Goal: Transaction & Acquisition: Purchase product/service

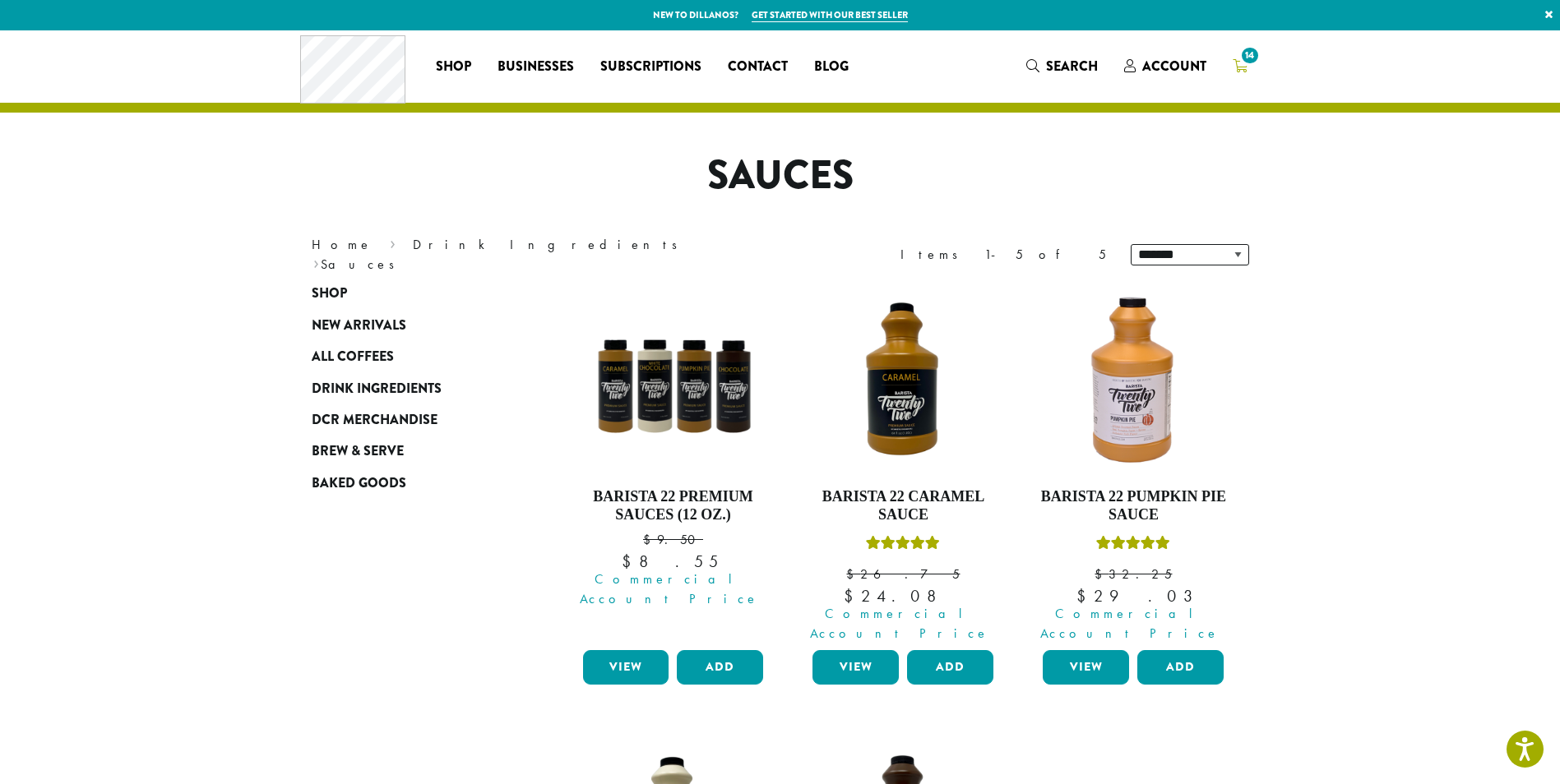
click at [1249, 61] on span "14" at bounding box center [1250, 55] width 22 height 22
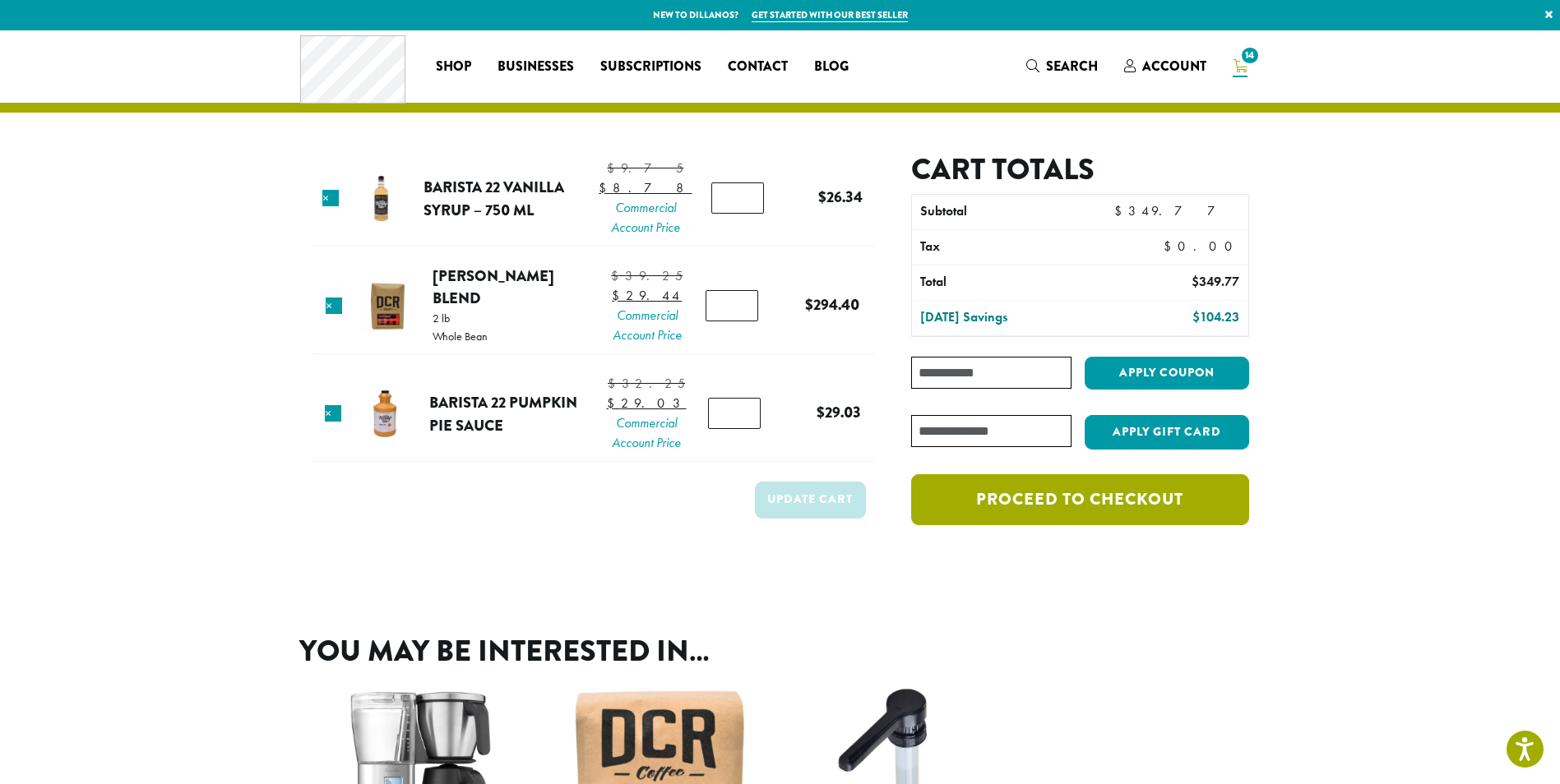
click at [1154, 502] on link "Proceed to checkout" at bounding box center [1079, 499] width 337 height 51
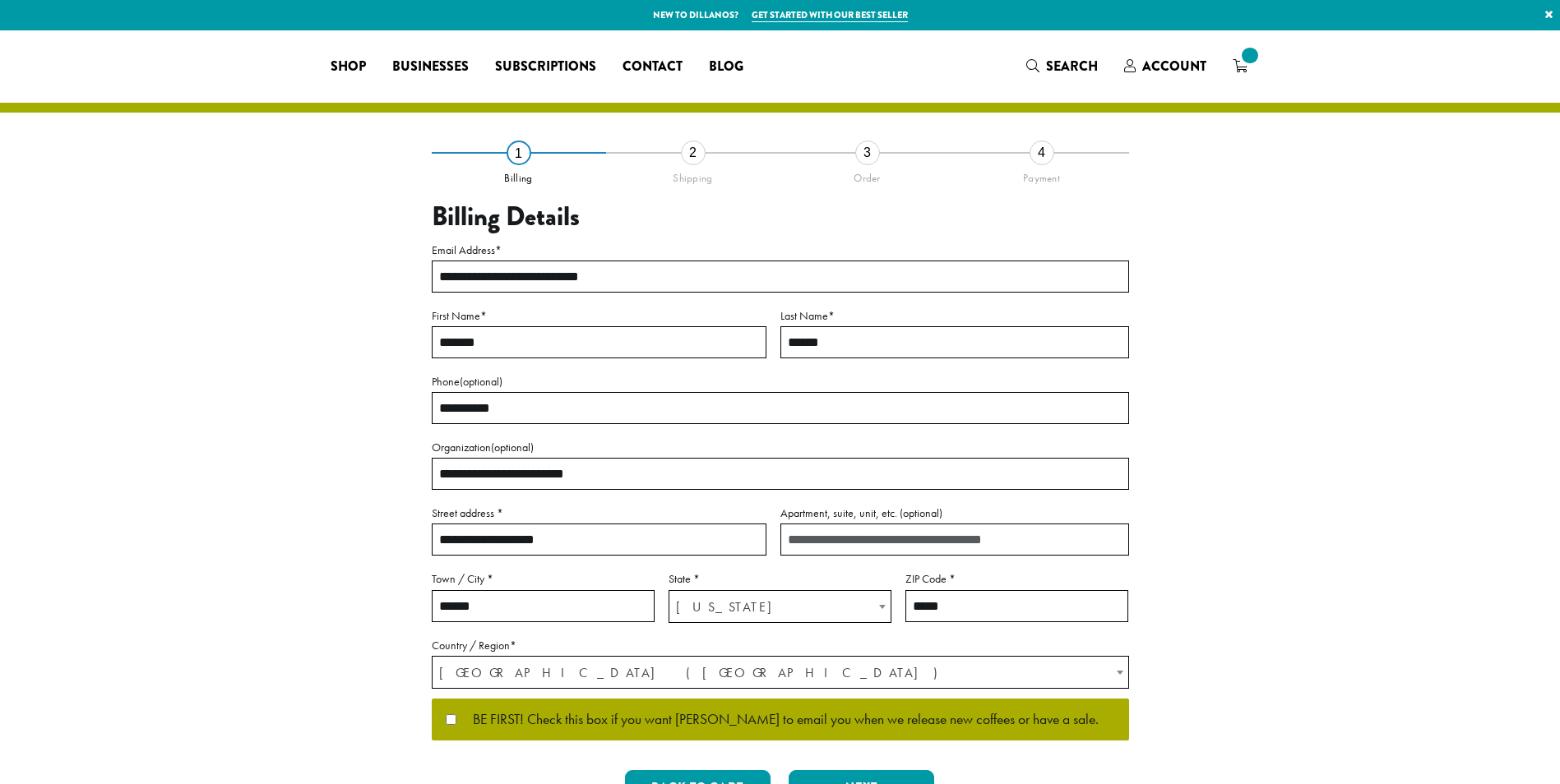
select select "**"
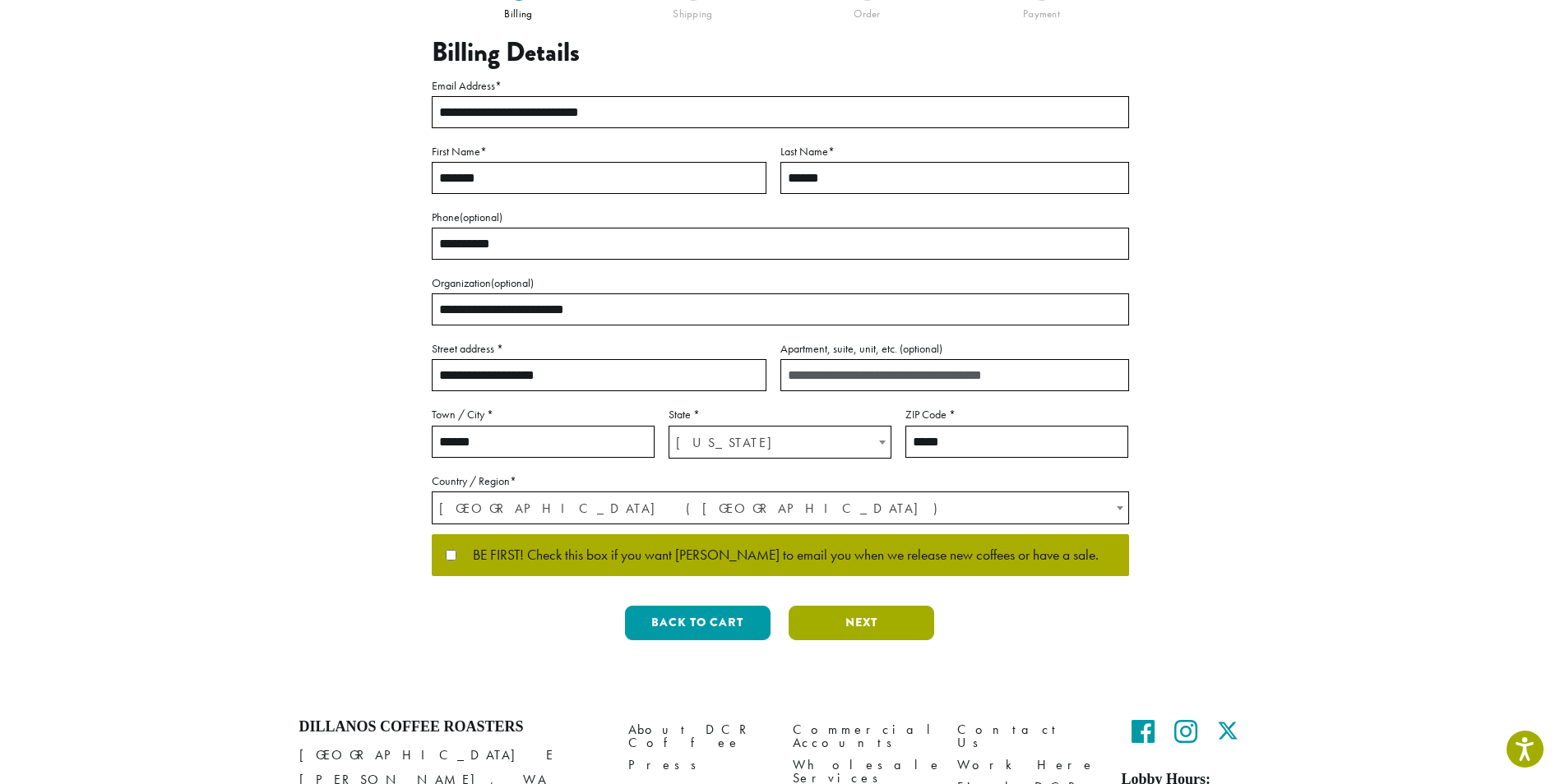
scroll to position [284, 0]
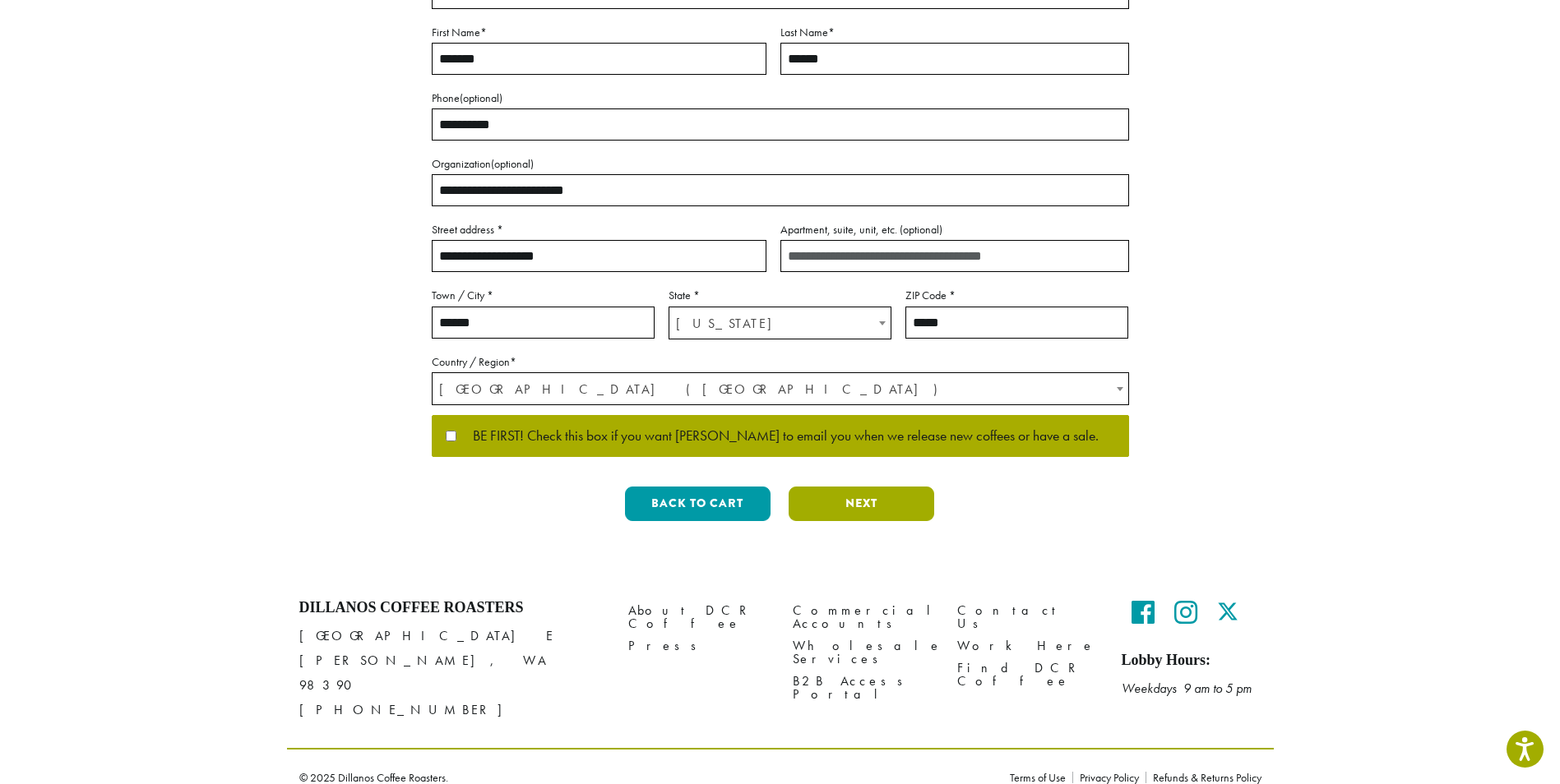
click at [892, 501] on button "Next" at bounding box center [861, 504] width 146 height 34
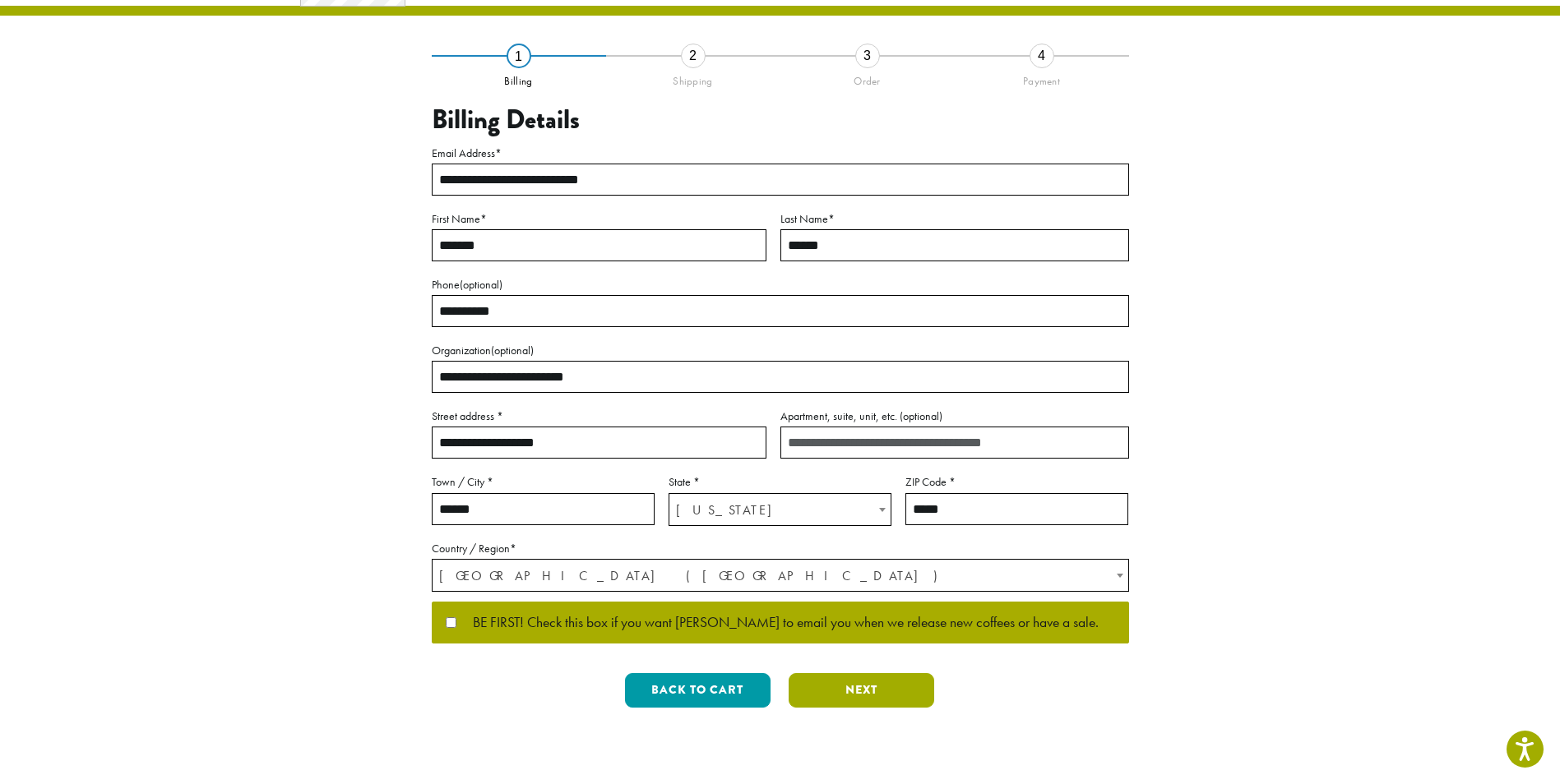
scroll to position [0, 0]
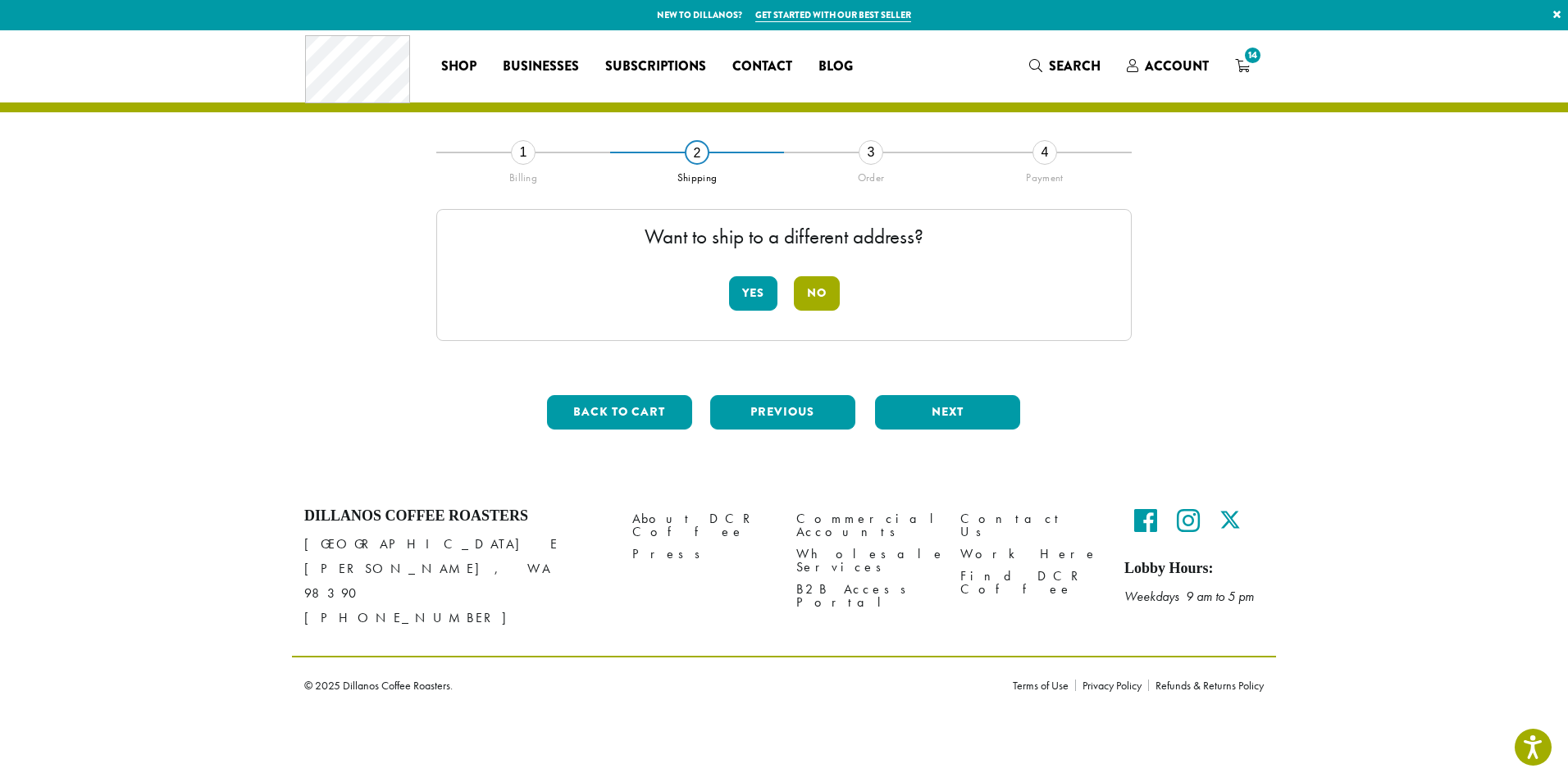
click at [818, 293] on button "No" at bounding box center [816, 293] width 46 height 34
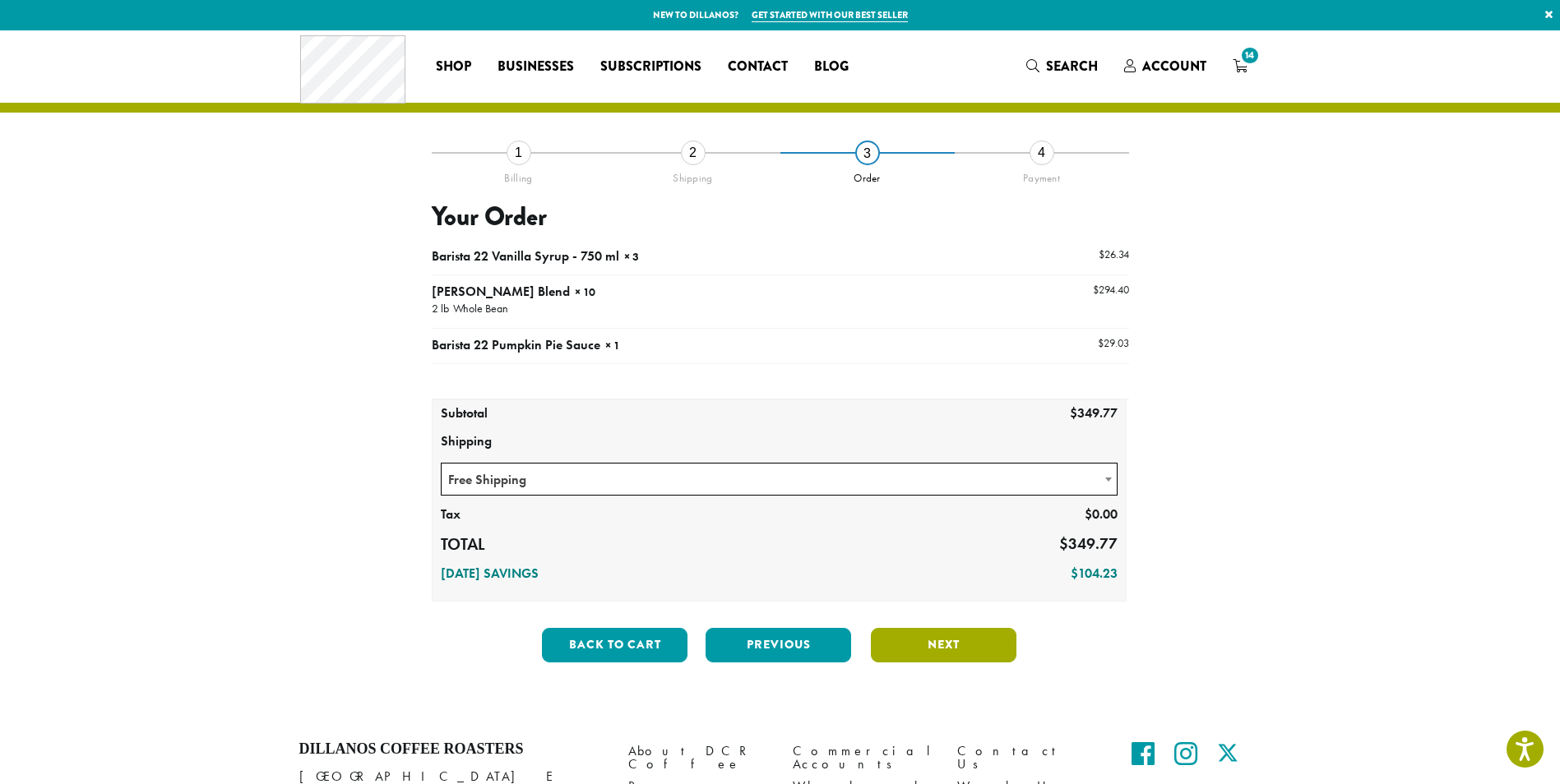
click at [976, 643] on button "Next" at bounding box center [944, 645] width 146 height 34
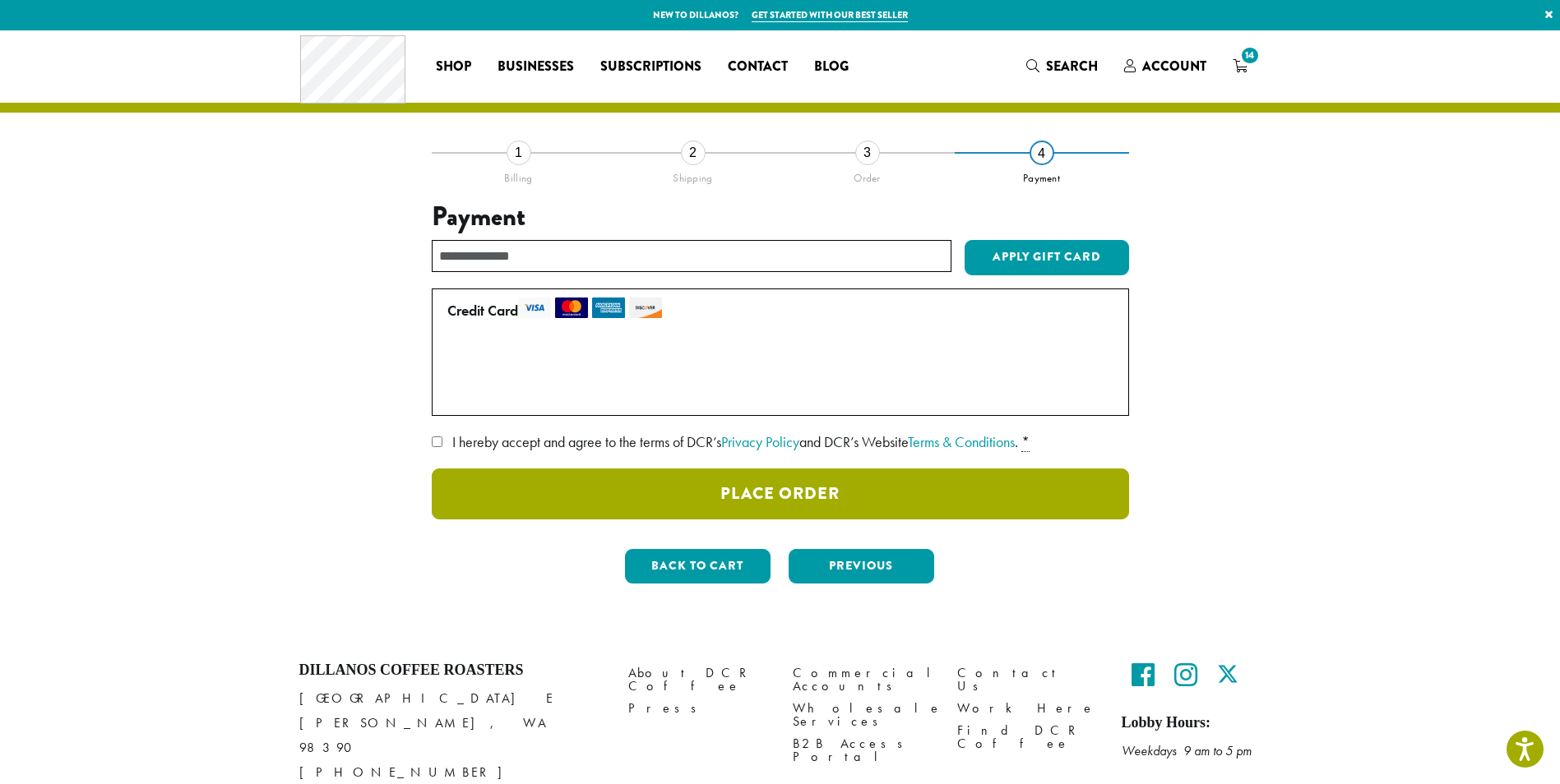
click at [884, 488] on button "Place Order" at bounding box center [780, 493] width 697 height 51
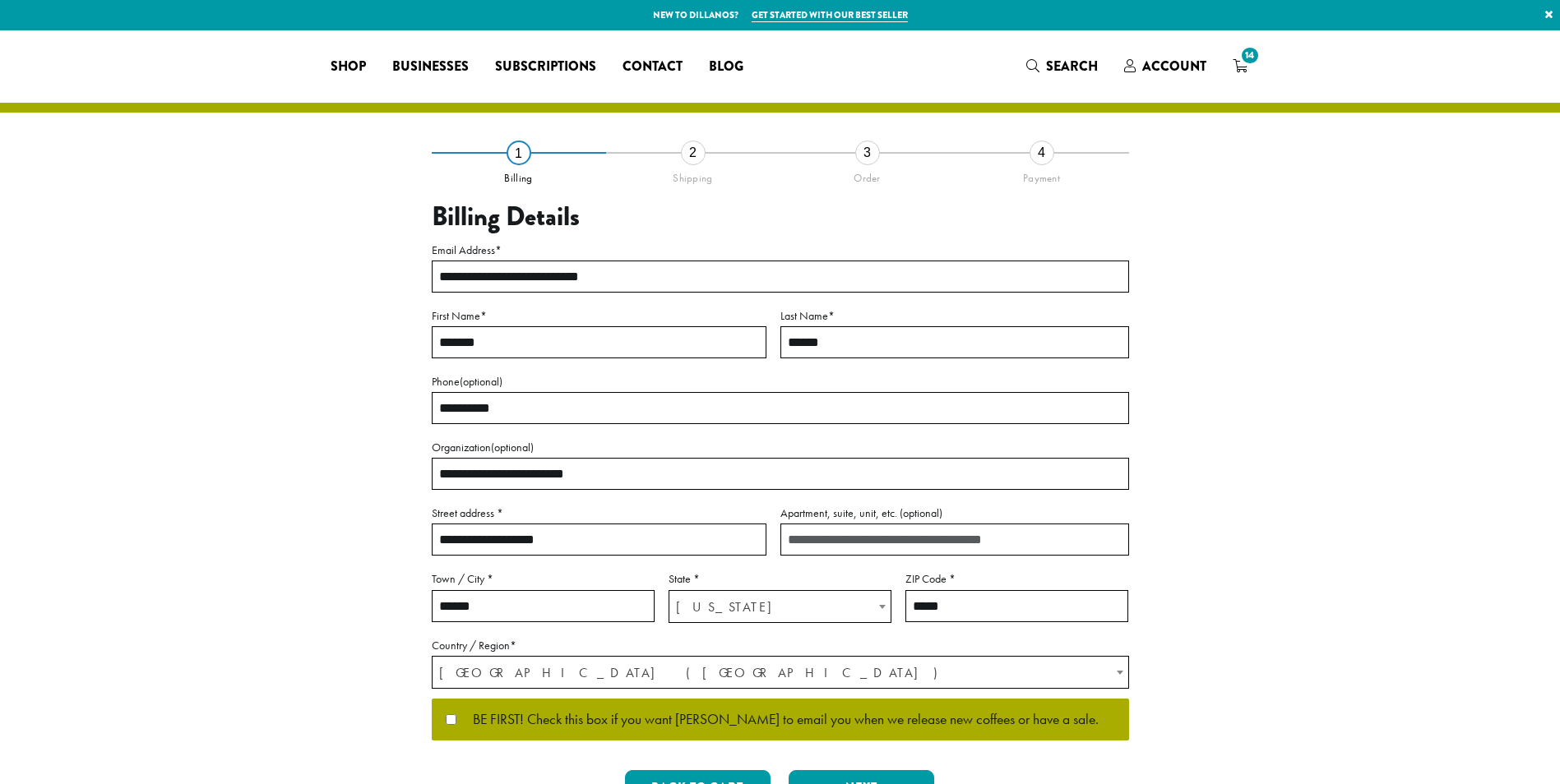
select select "**"
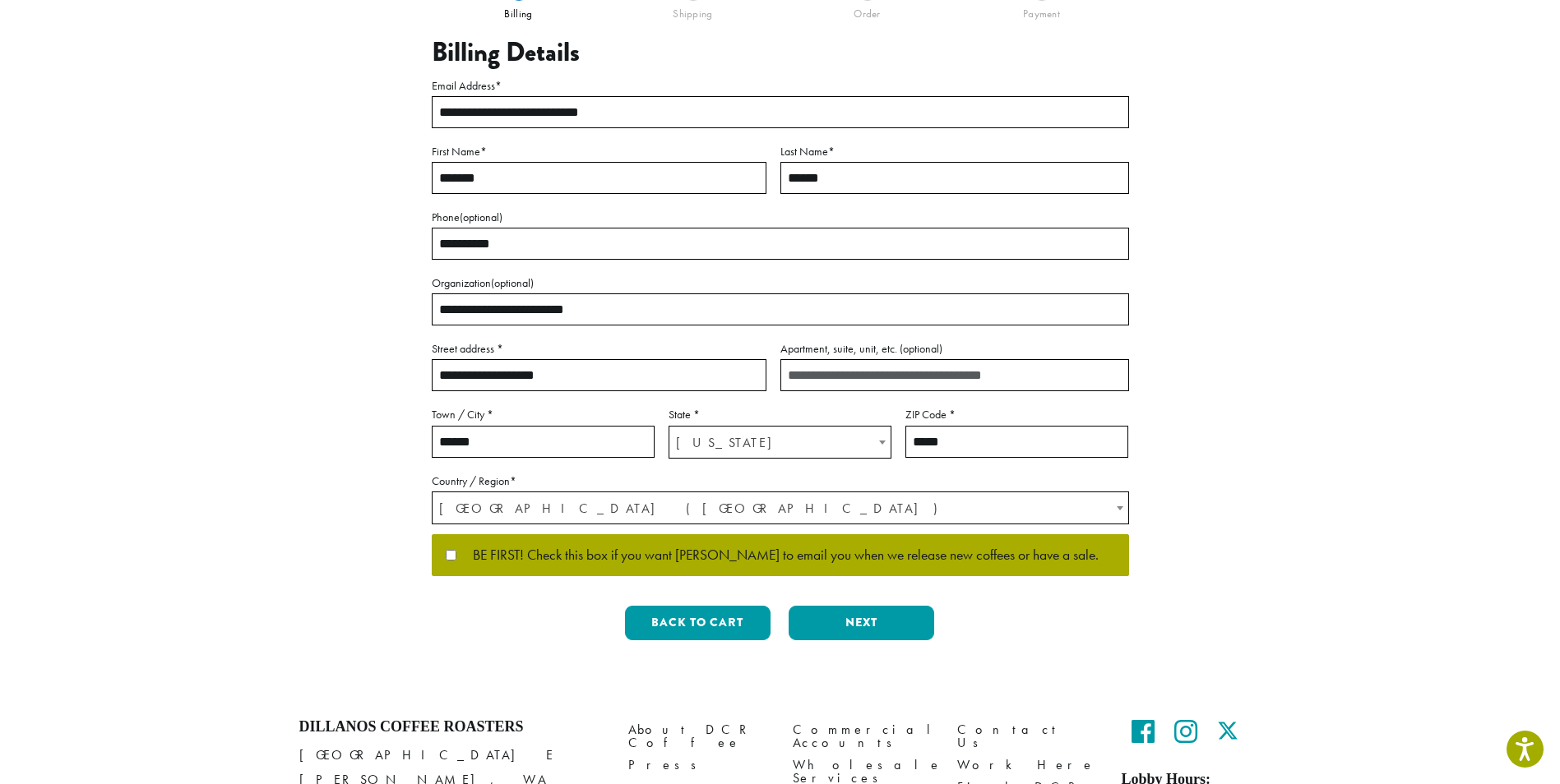
scroll to position [247, 0]
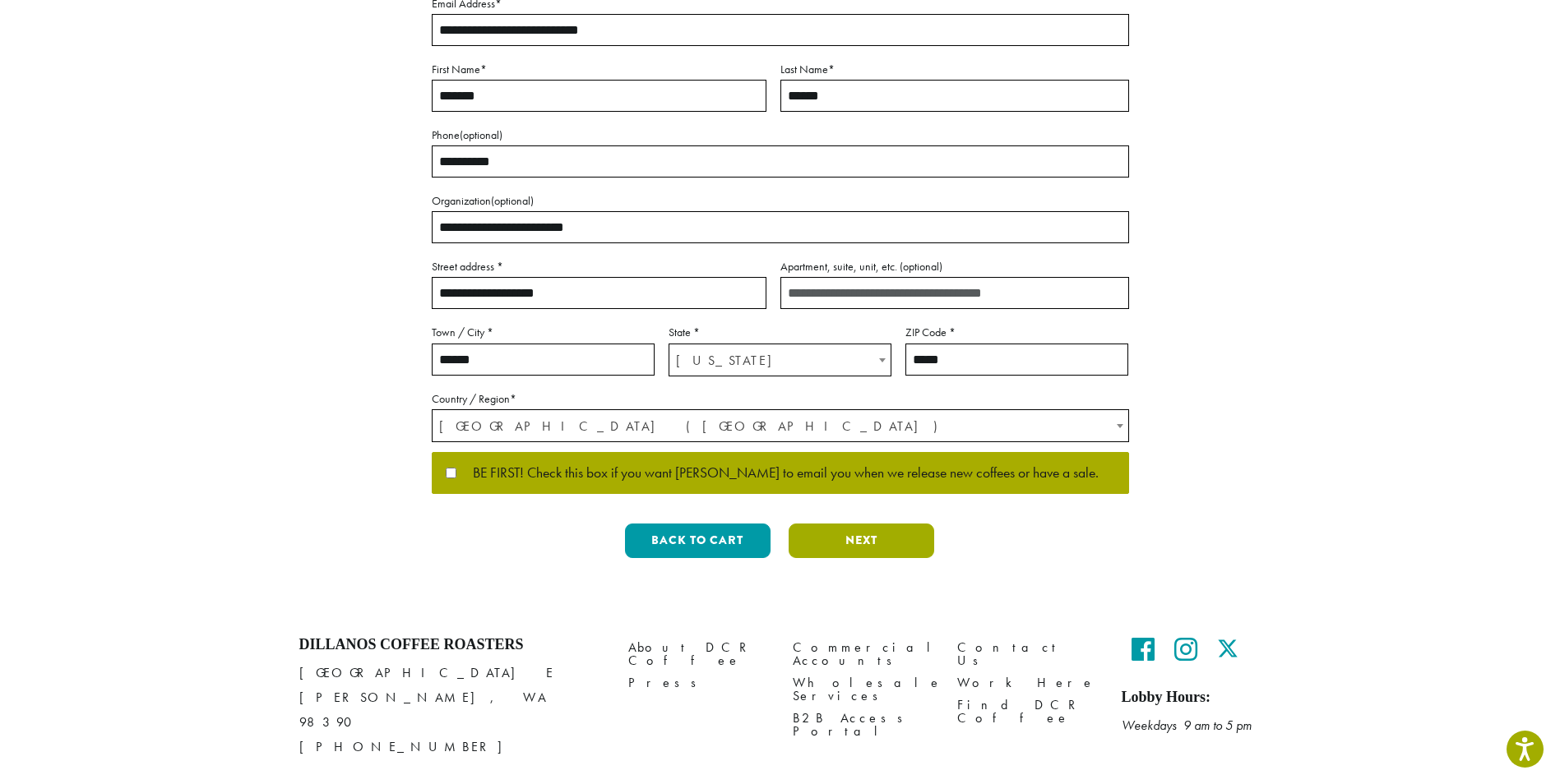
click at [878, 543] on button "Next" at bounding box center [861, 541] width 146 height 34
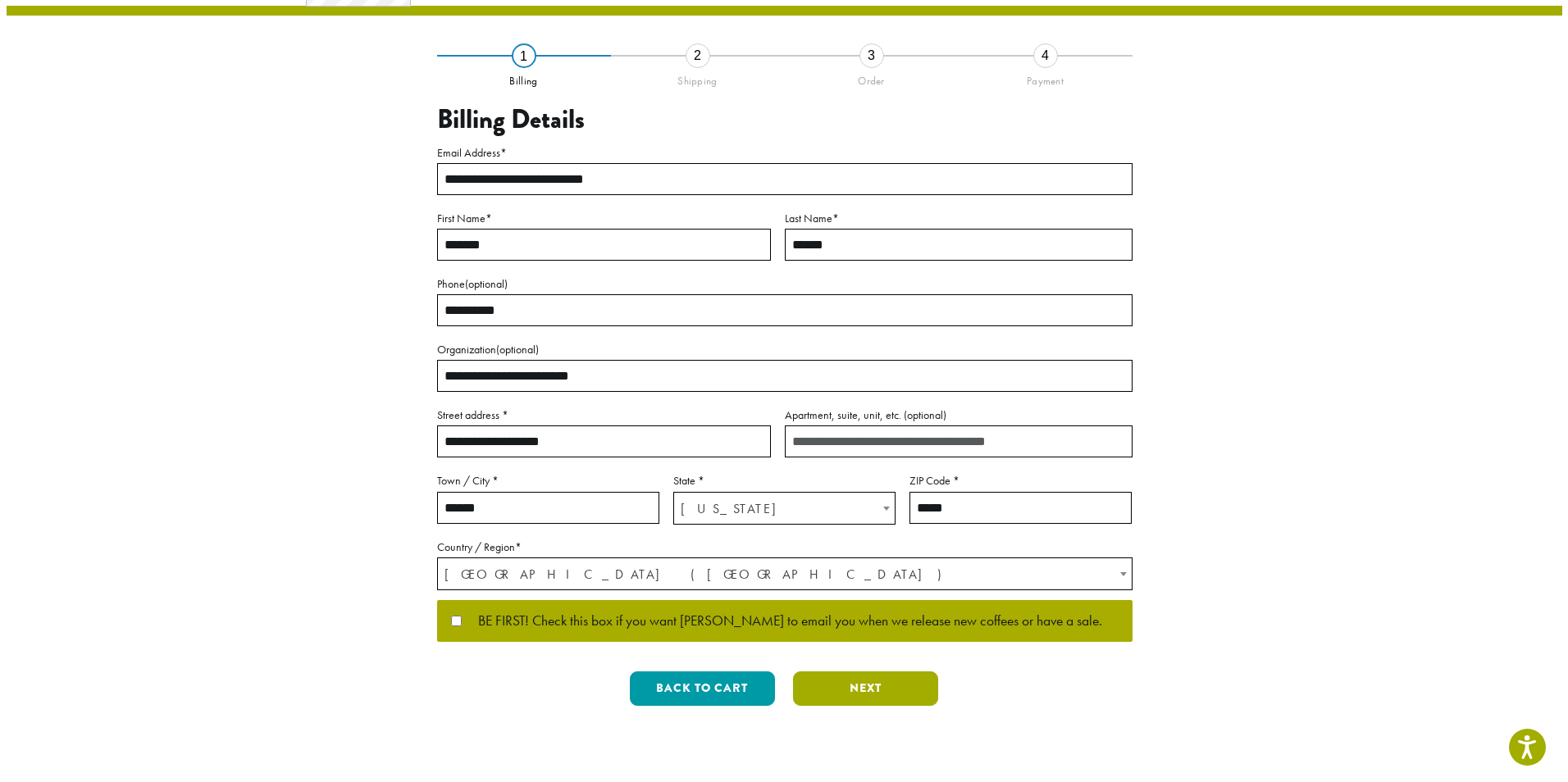
scroll to position [0, 0]
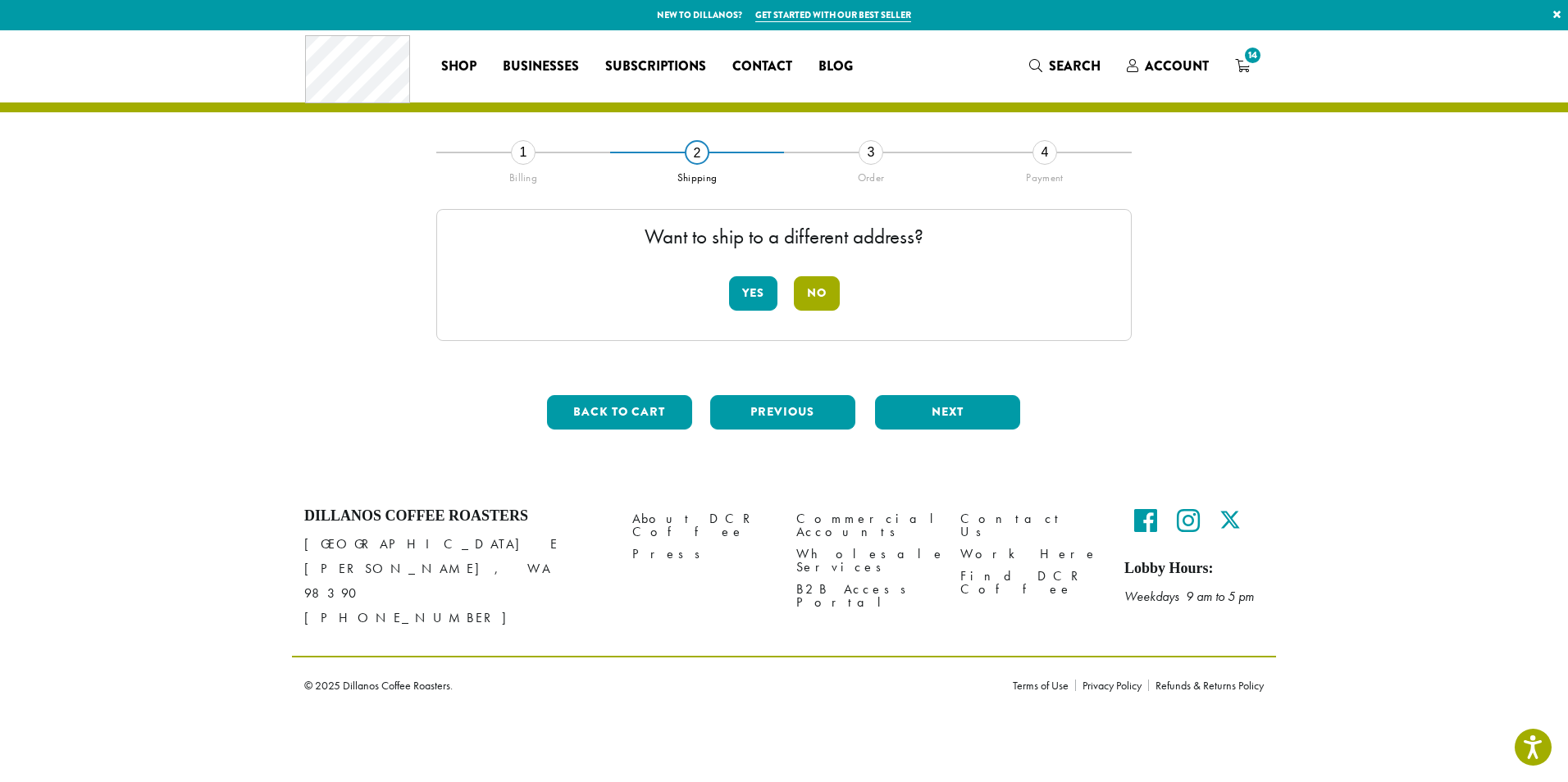
click at [820, 295] on button "No" at bounding box center [816, 293] width 46 height 34
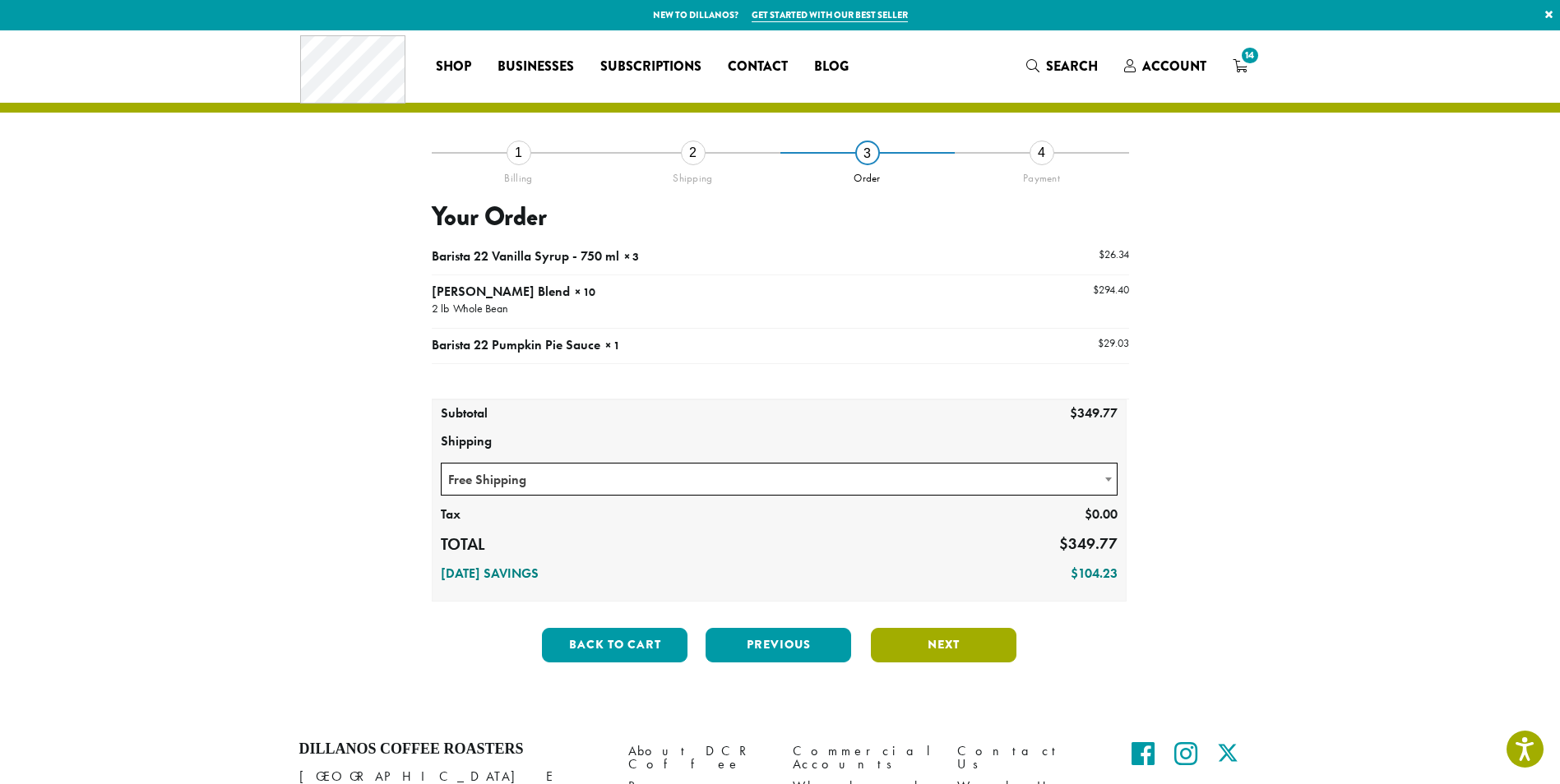
click at [972, 637] on button "Next" at bounding box center [944, 645] width 146 height 34
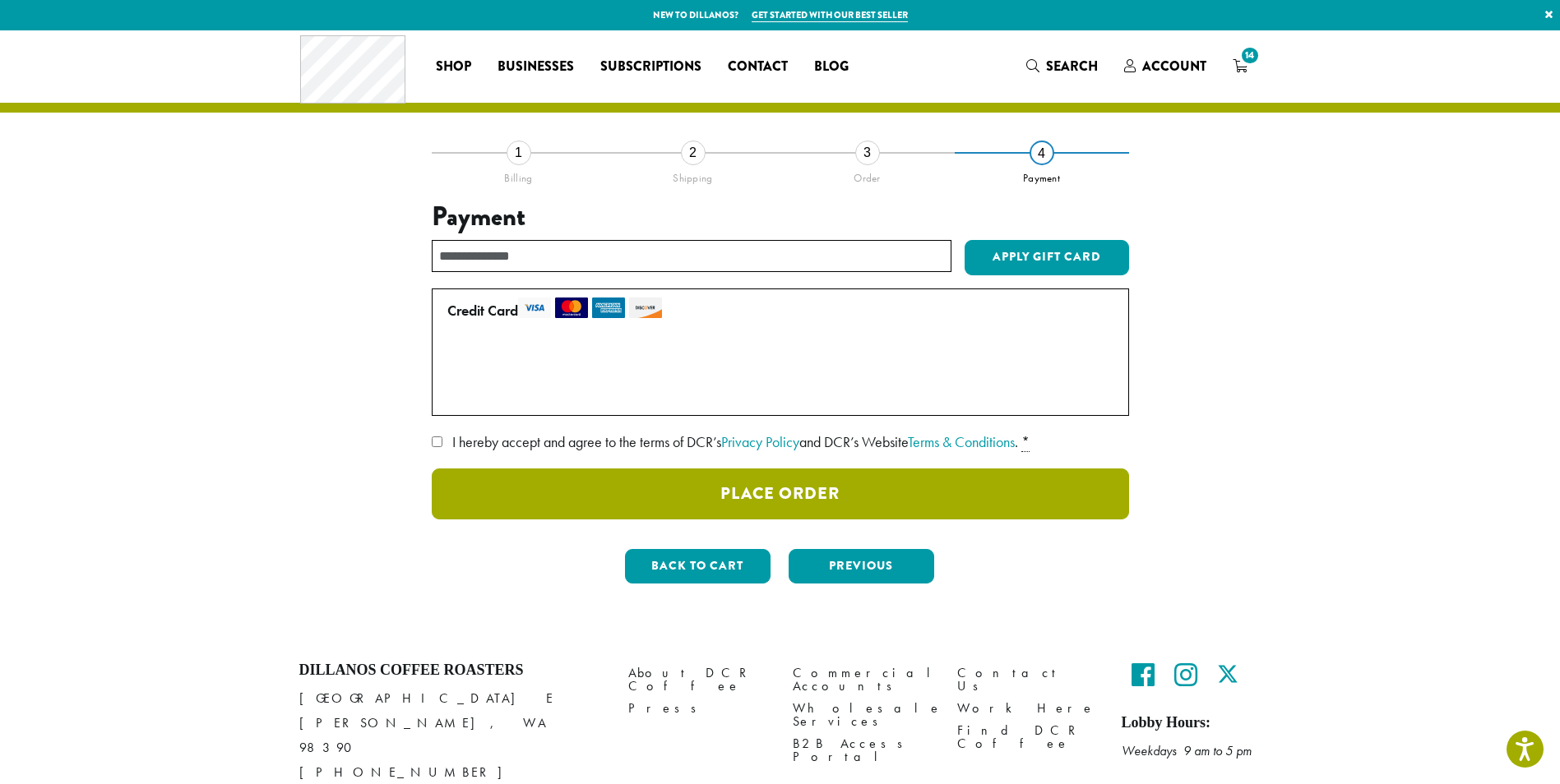
click at [862, 492] on button "Place Order" at bounding box center [780, 493] width 697 height 51
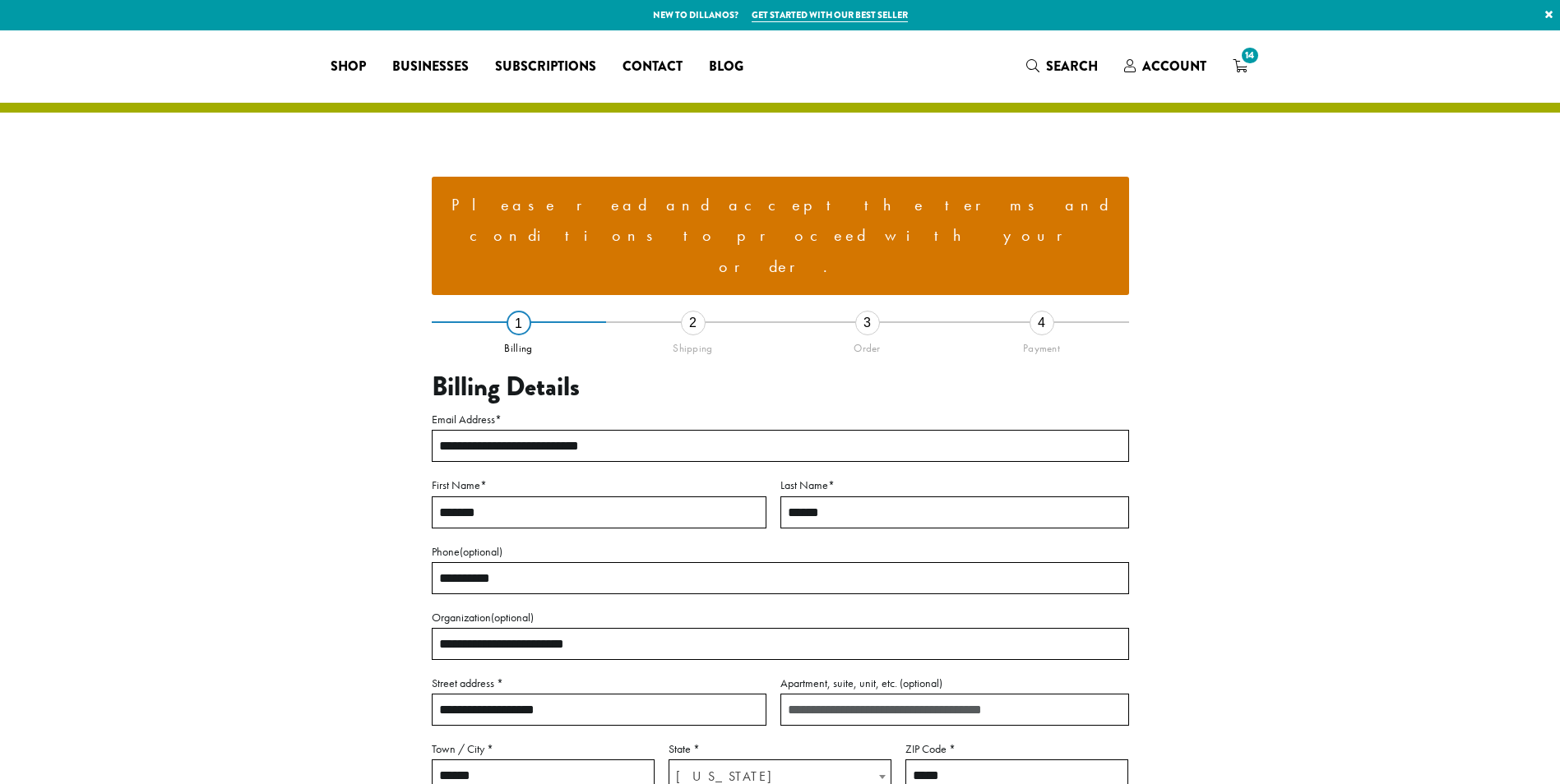
select select "**"
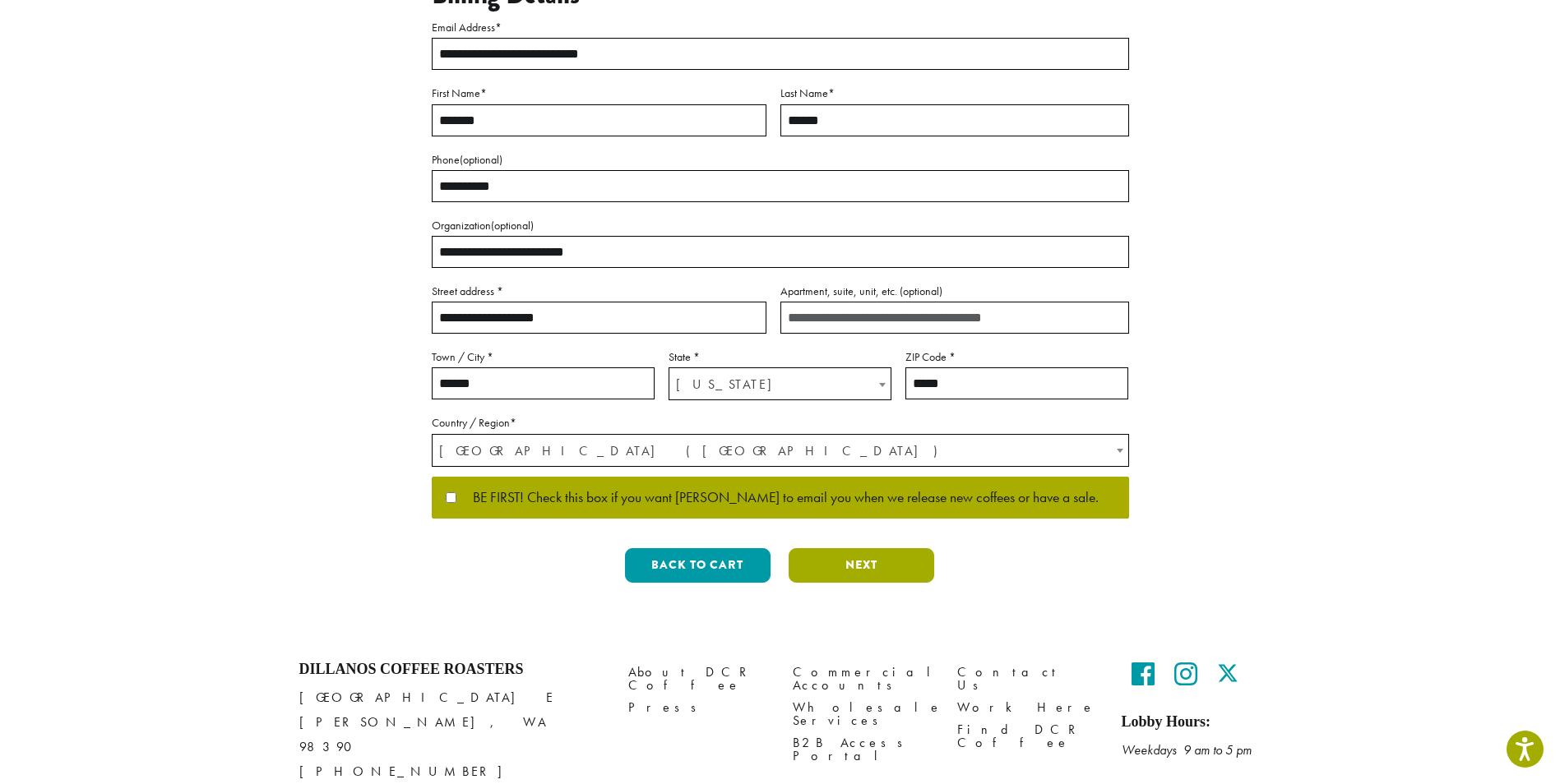
click at [861, 549] on button "Next" at bounding box center [861, 566] width 146 height 34
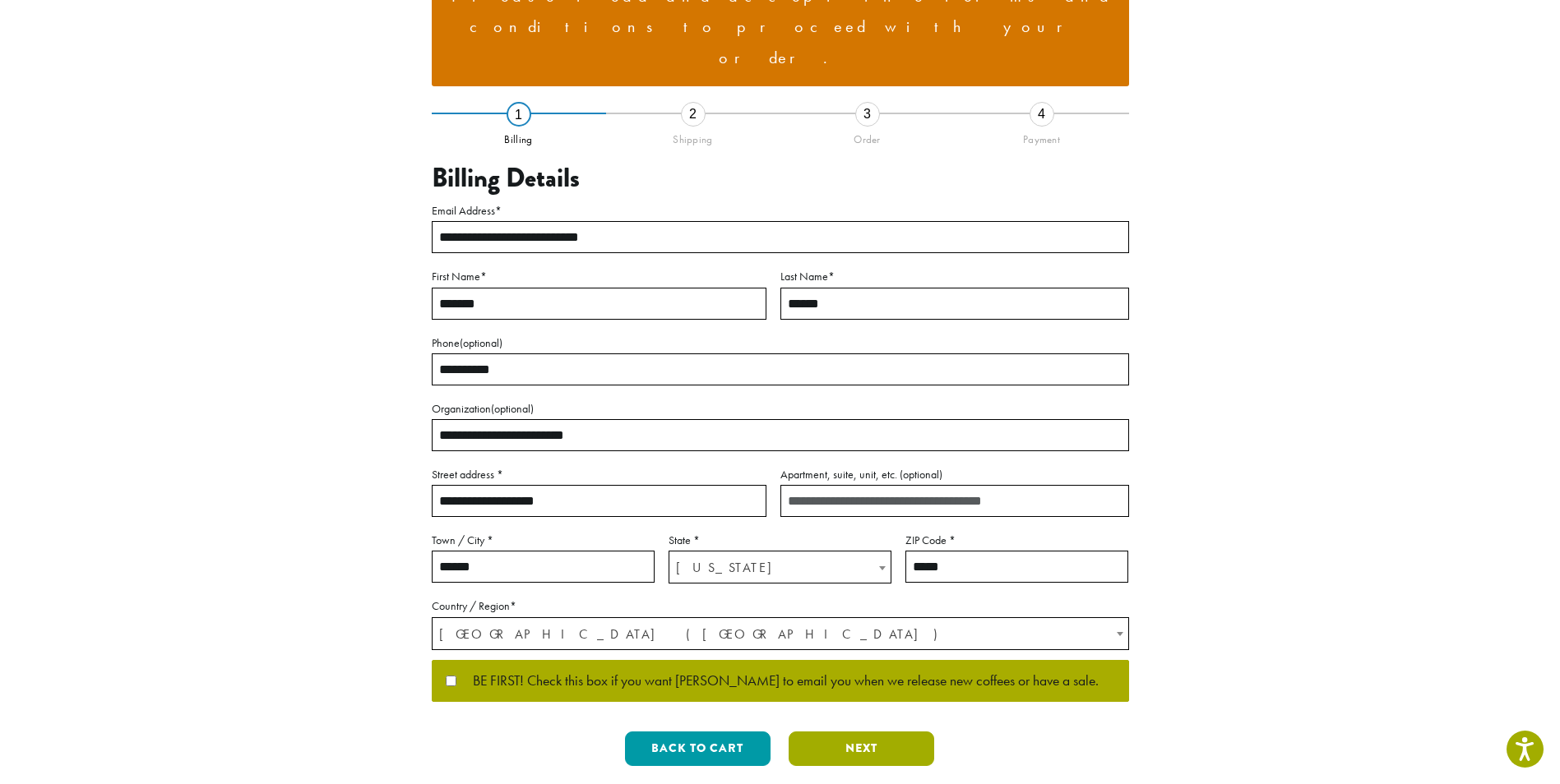
scroll to position [18, 0]
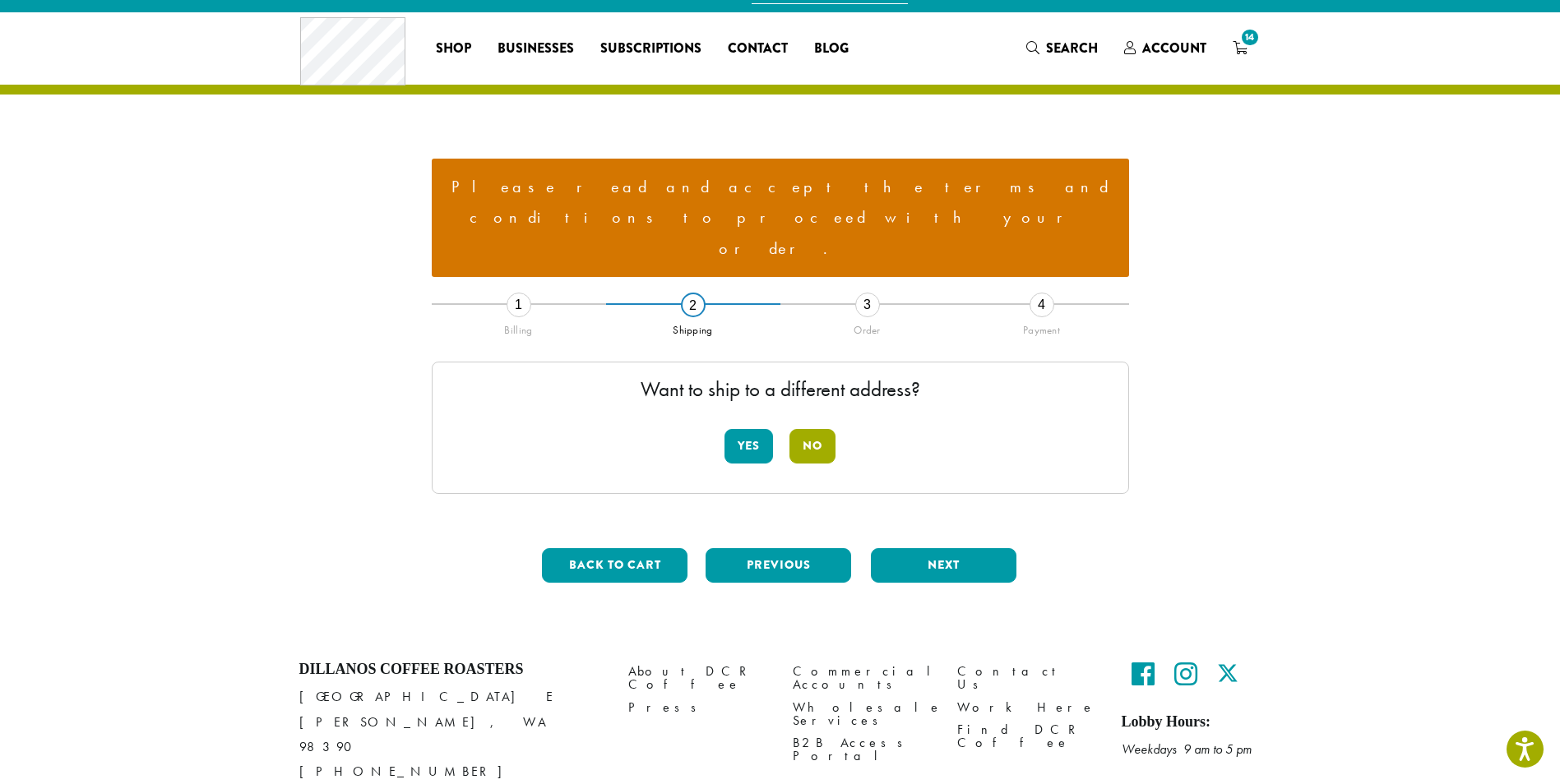
click at [827, 430] on button "No" at bounding box center [812, 447] width 46 height 34
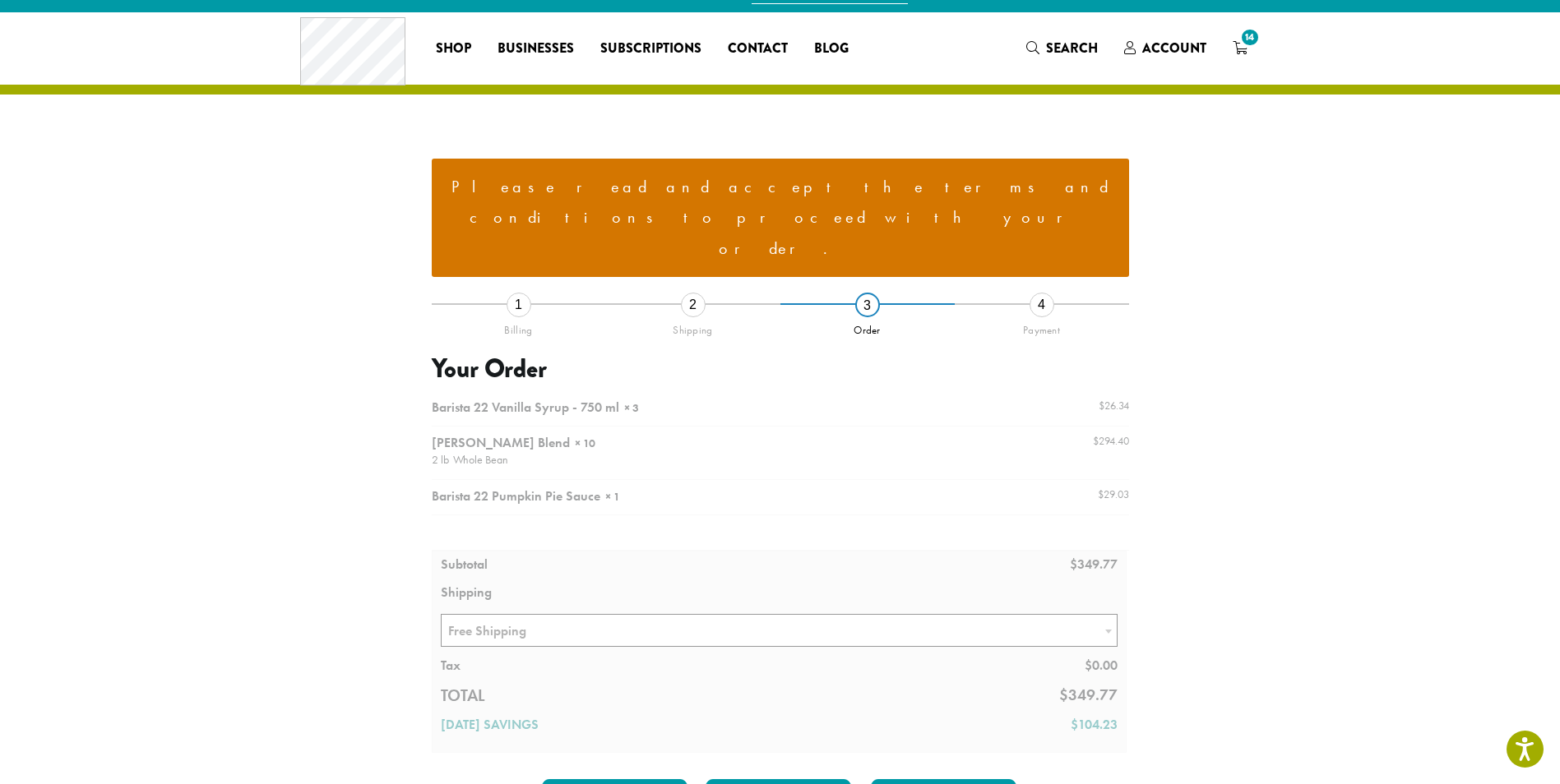
scroll to position [249, 0]
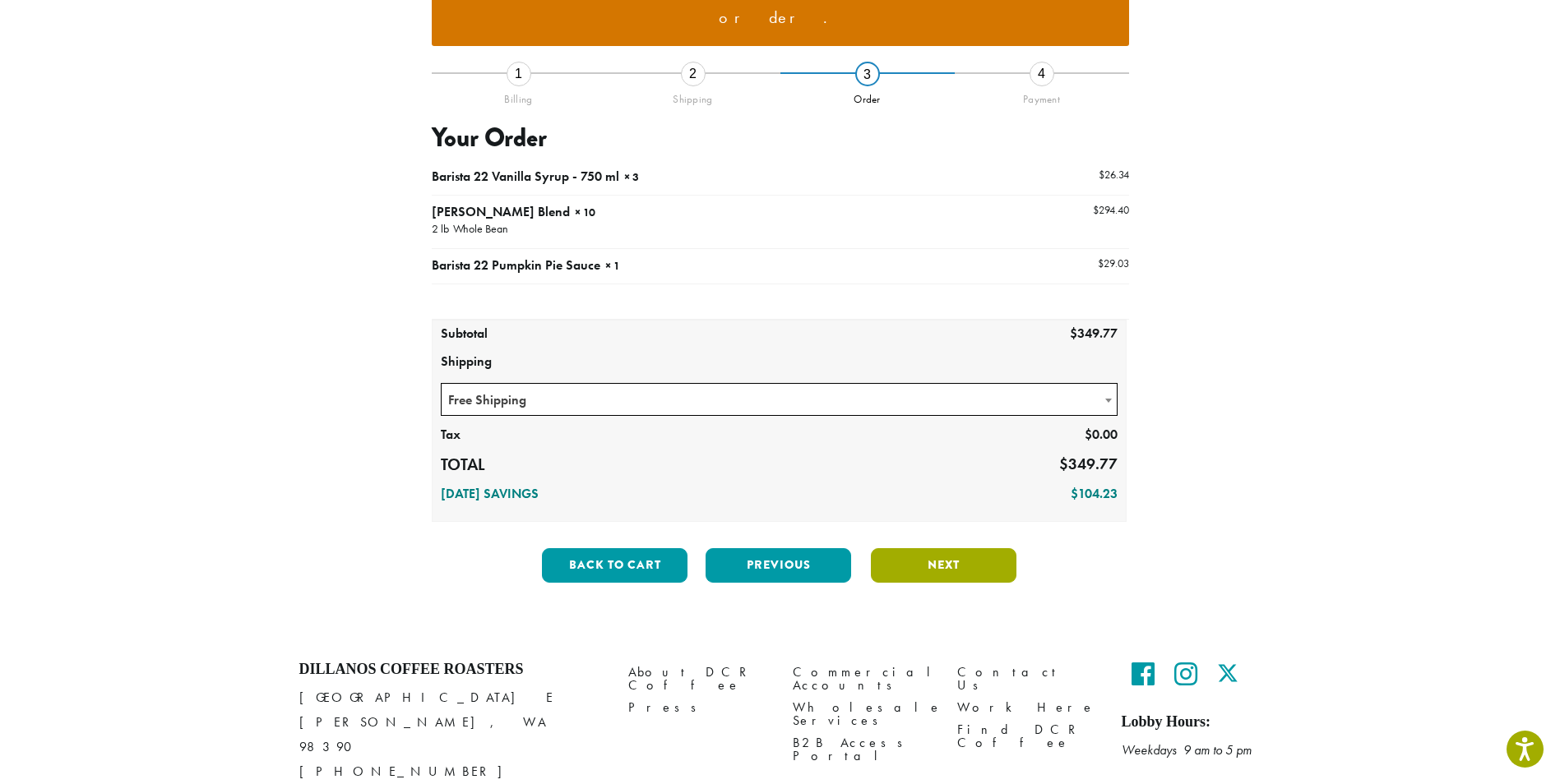
click at [953, 549] on button "Next" at bounding box center [944, 566] width 146 height 34
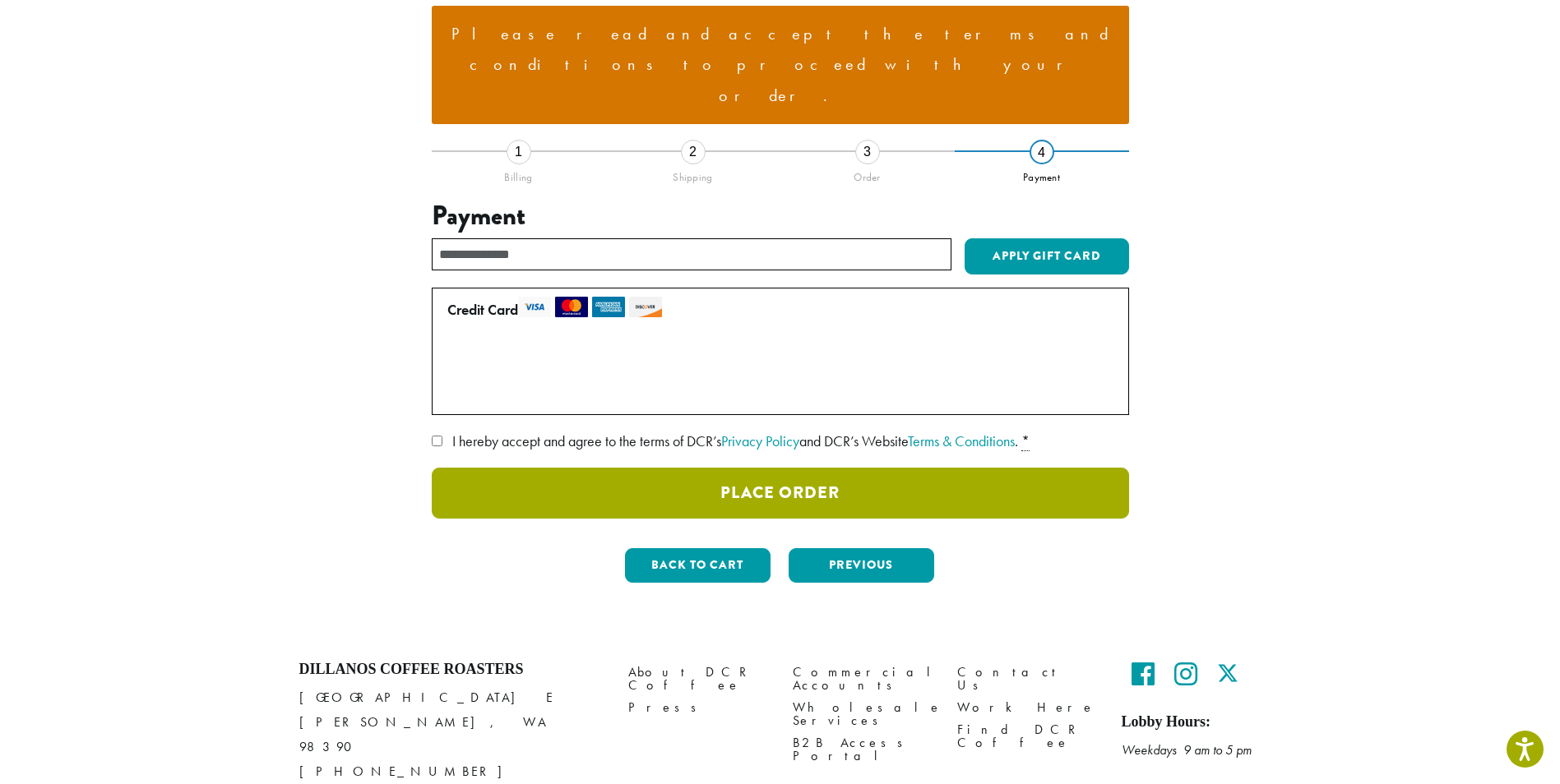
click at [929, 467] on button "Place Order" at bounding box center [780, 492] width 697 height 51
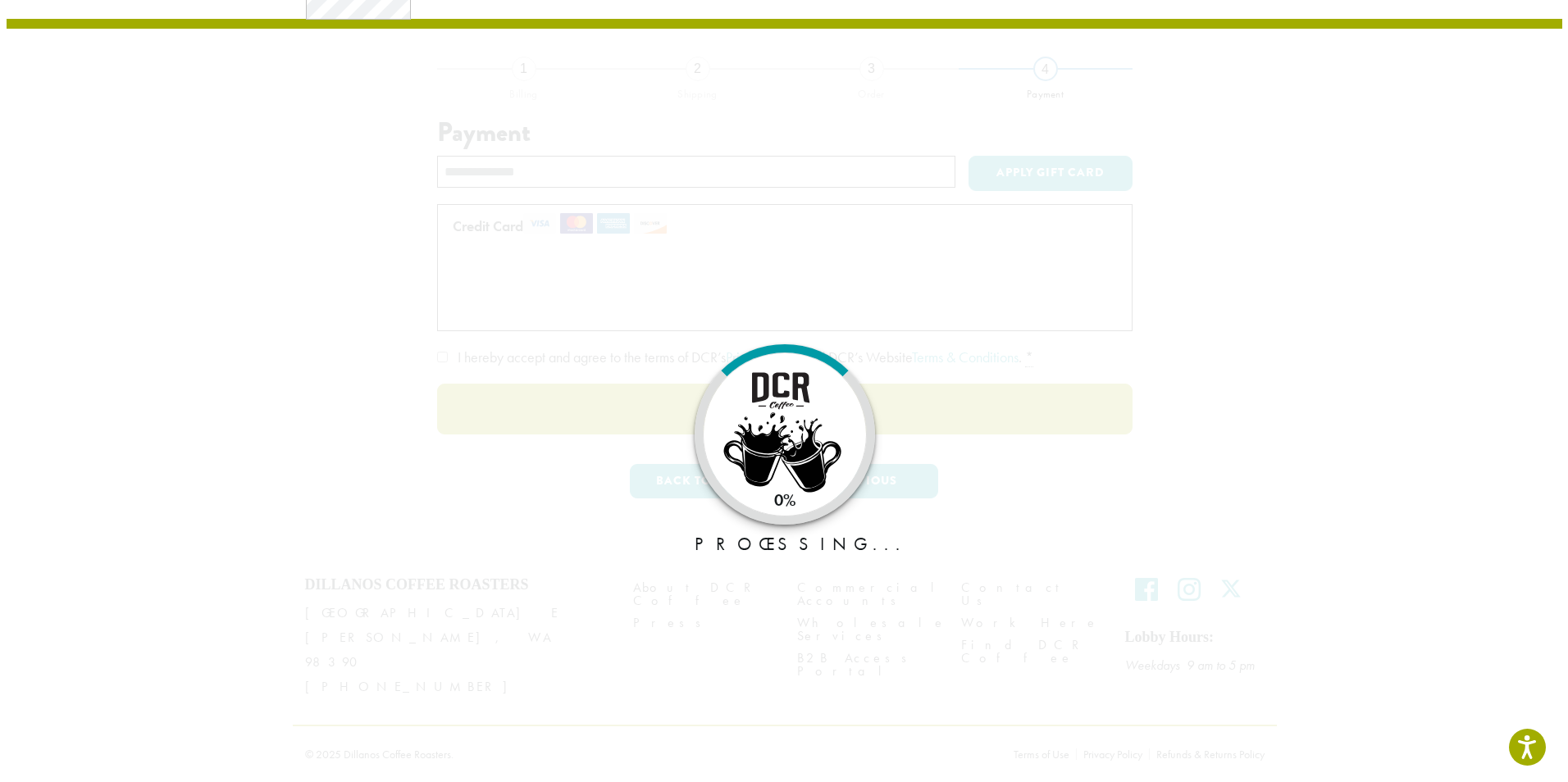
scroll to position [62, 0]
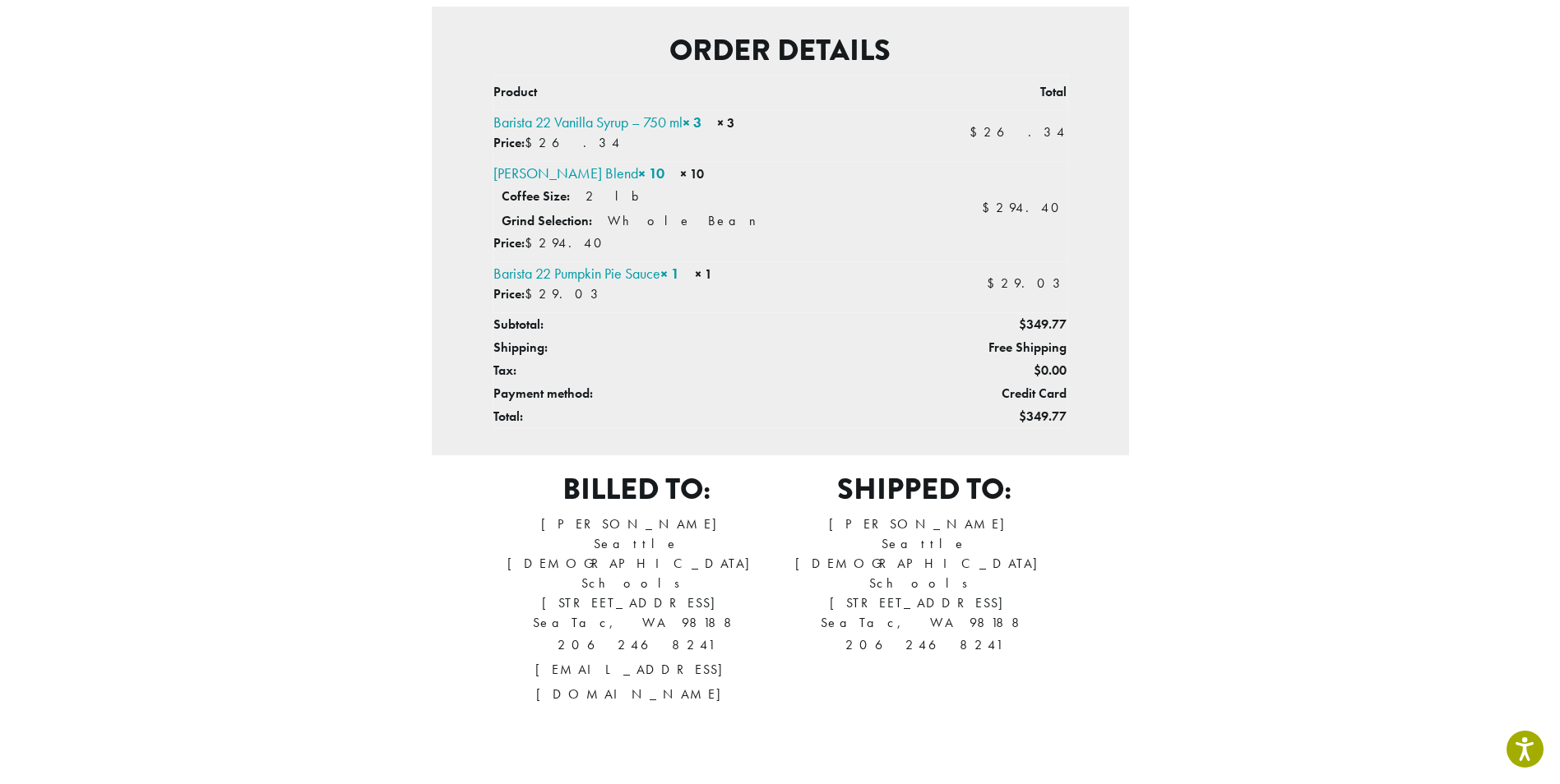
scroll to position [533, 0]
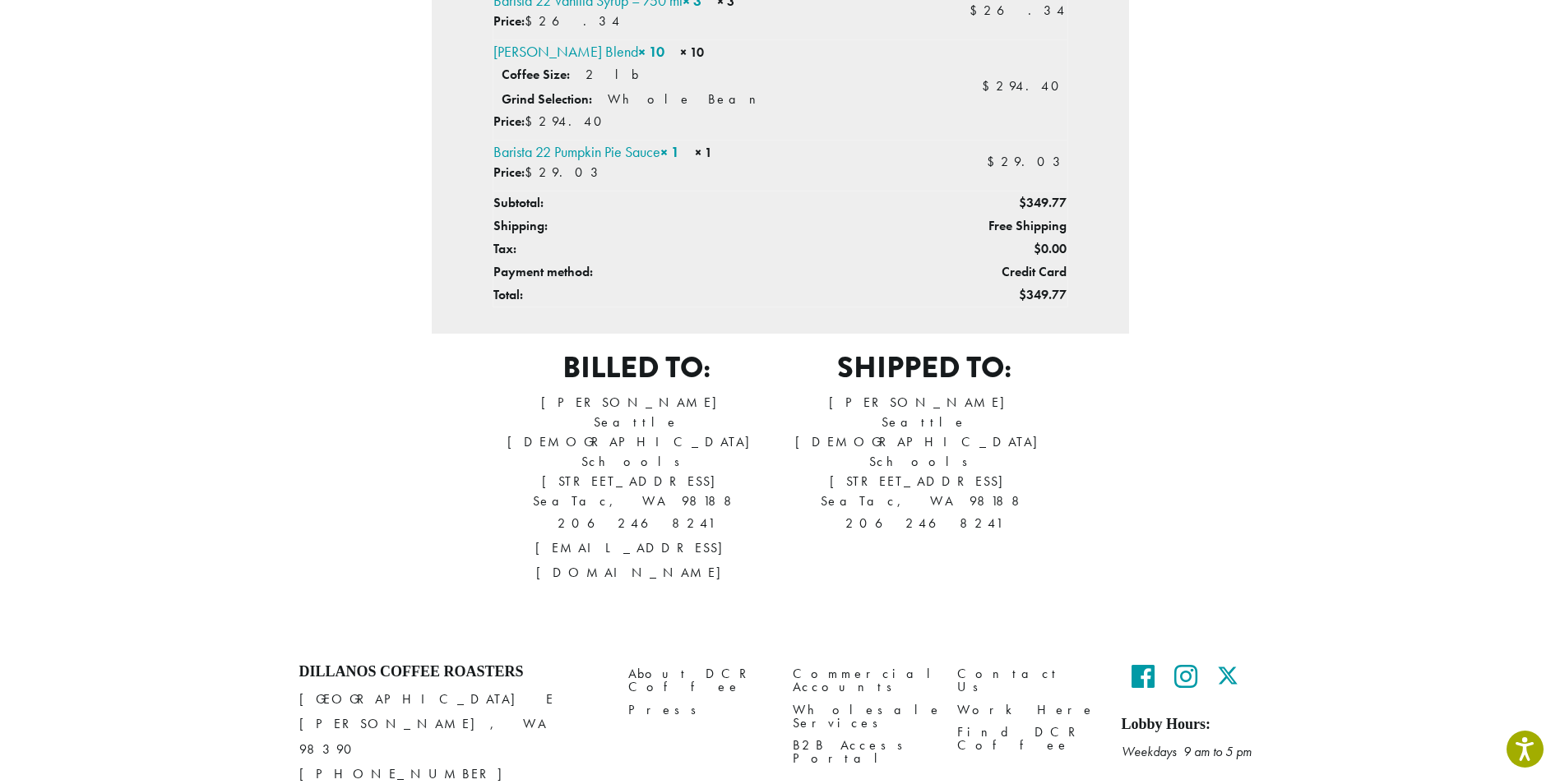
drag, startPoint x: 1246, startPoint y: 83, endPoint x: 1202, endPoint y: 110, distance: 51.6
click at [1193, 117] on div "Thank you. Your order has been received. Order number: 364980 Date: [DATE] Emai…" at bounding box center [780, 109] width 938 height 979
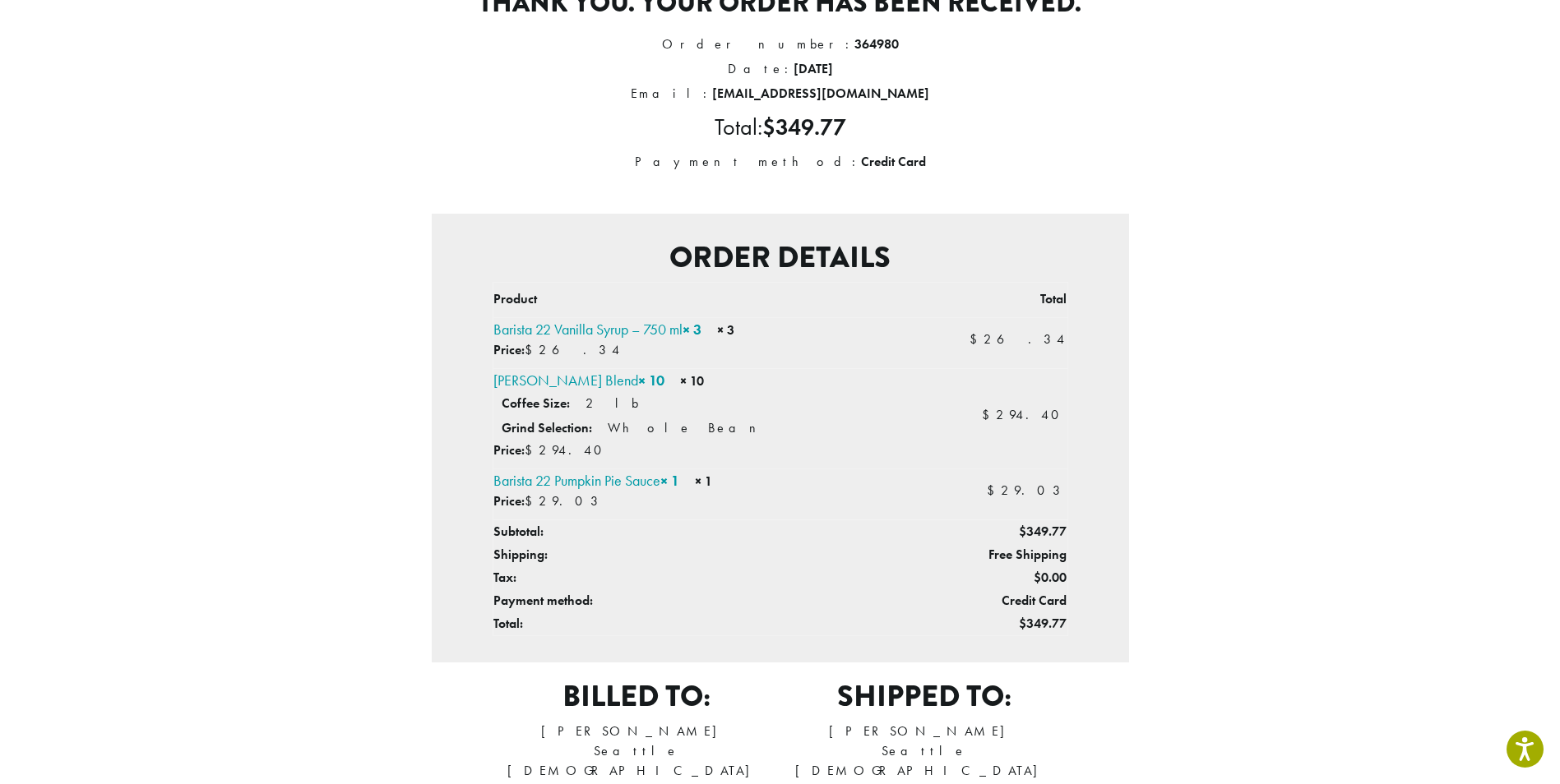
scroll to position [122, 0]
